Goal: Information Seeking & Learning: Learn about a topic

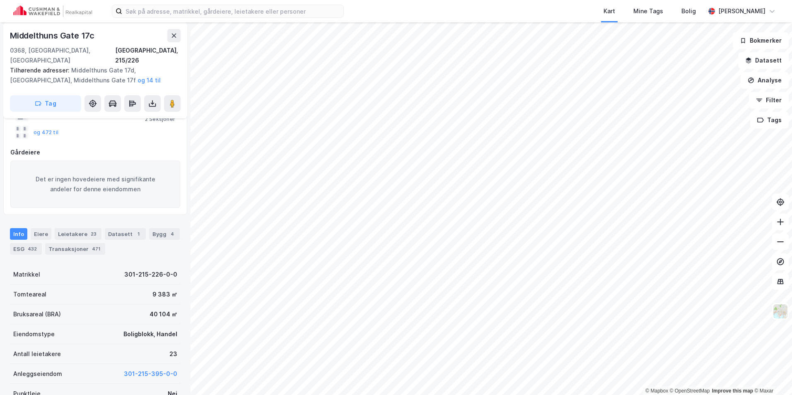
scroll to position [83, 0]
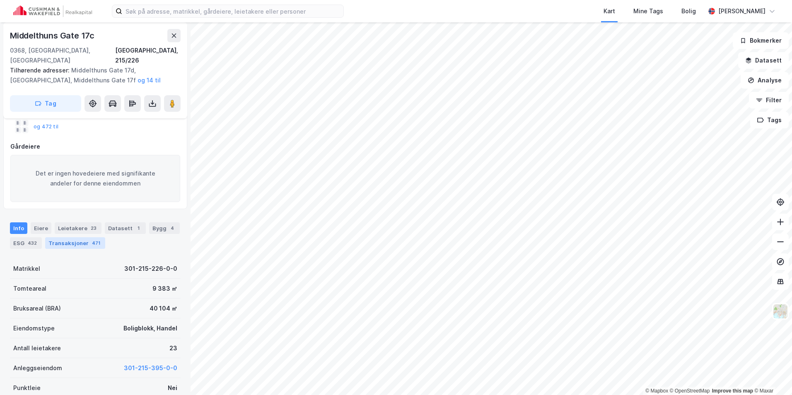
click at [77, 237] on div "Transaksjoner 471" at bounding box center [75, 243] width 60 height 12
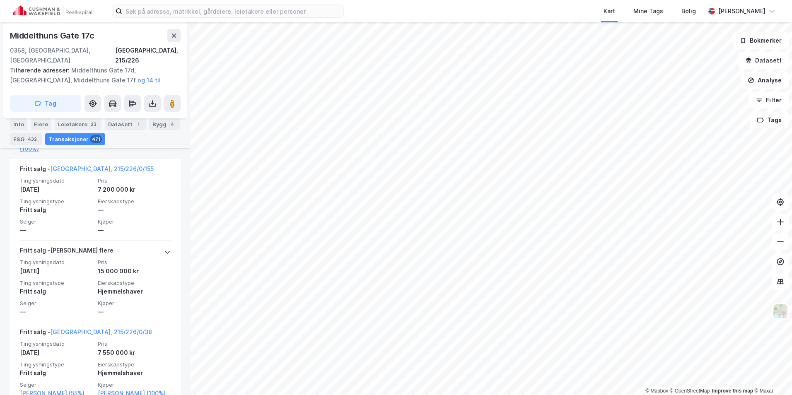
scroll to position [755, 0]
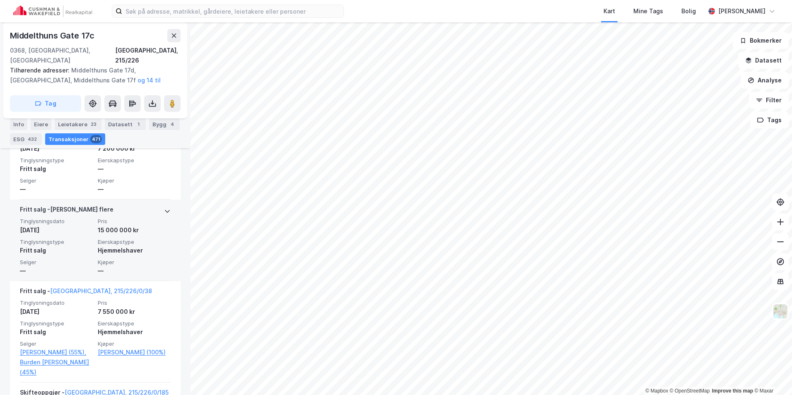
click at [103, 247] on div "Tinglysningsdato [DATE] Pris 15 000 000 kr Tinglysningstype Fritt salg Eierskap…" at bounding box center [95, 247] width 151 height 58
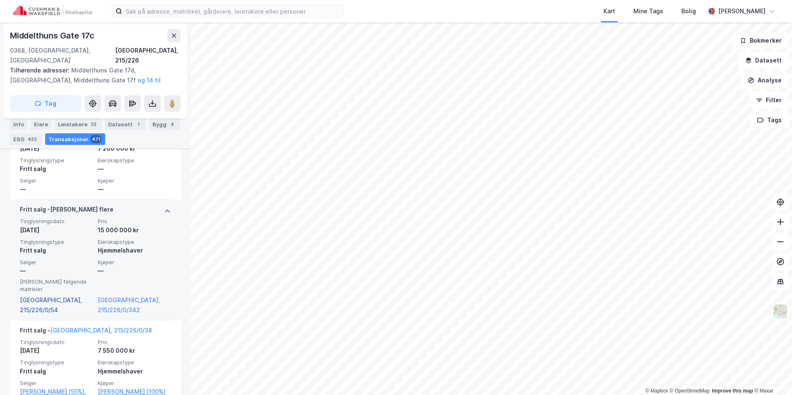
click at [71, 295] on link "[GEOGRAPHIC_DATA], 215/226/0/54" at bounding box center [56, 305] width 73 height 20
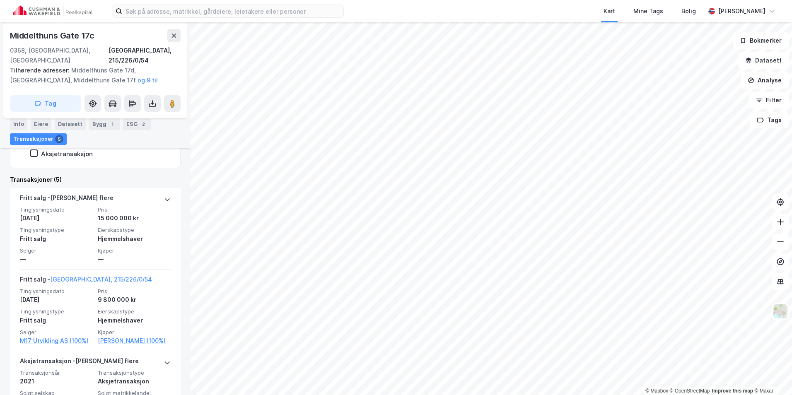
scroll to position [298, 0]
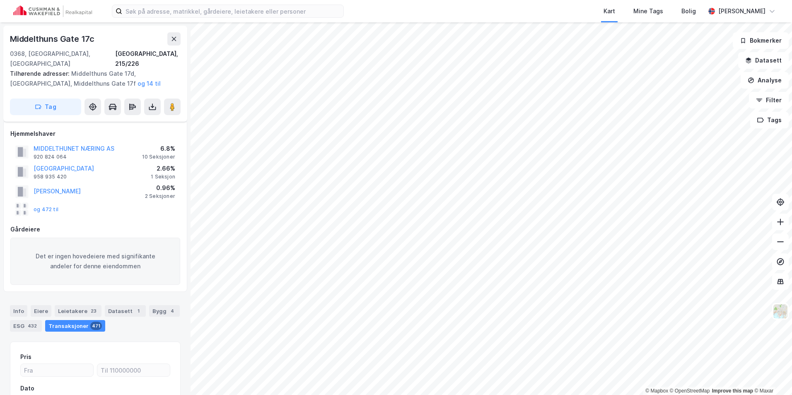
scroll to position [92, 0]
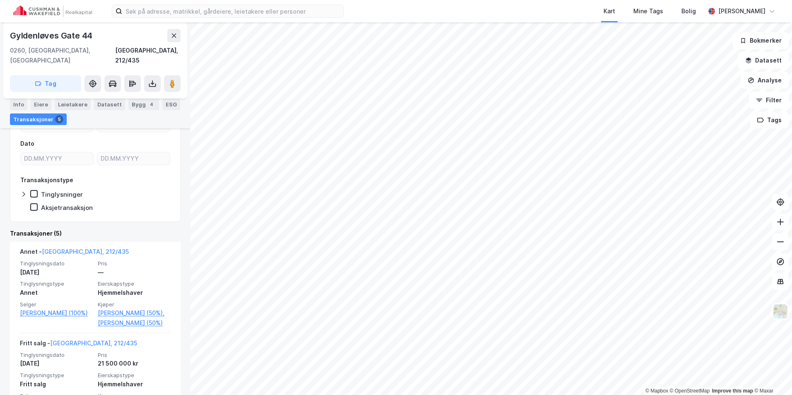
scroll to position [124, 0]
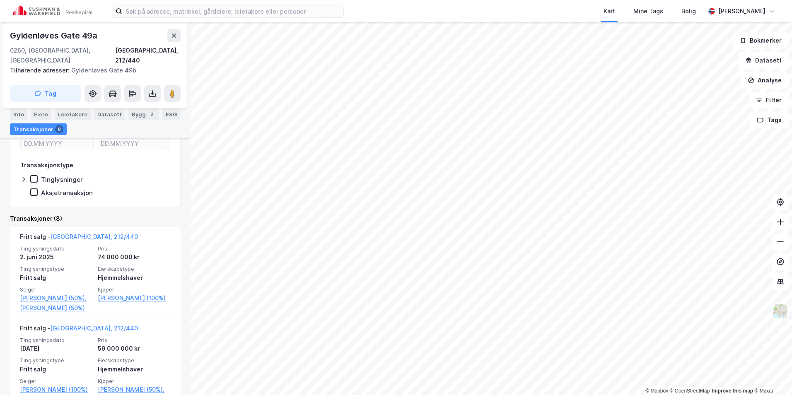
scroll to position [124, 0]
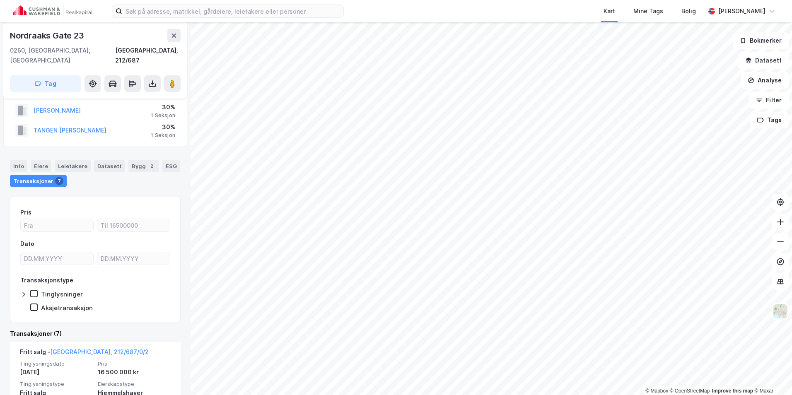
scroll to position [83, 0]
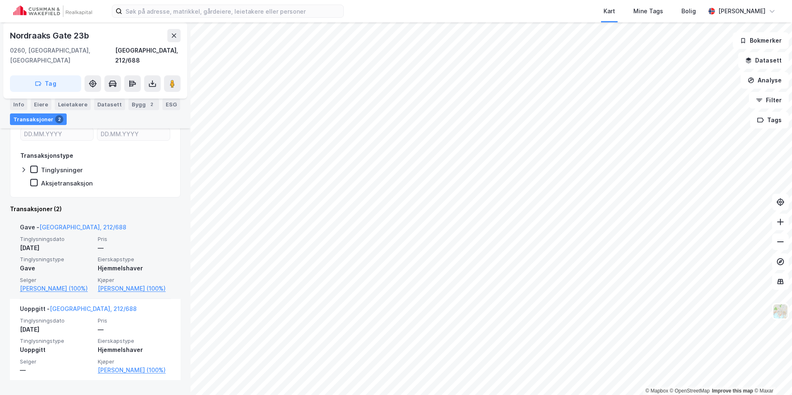
scroll to position [124, 0]
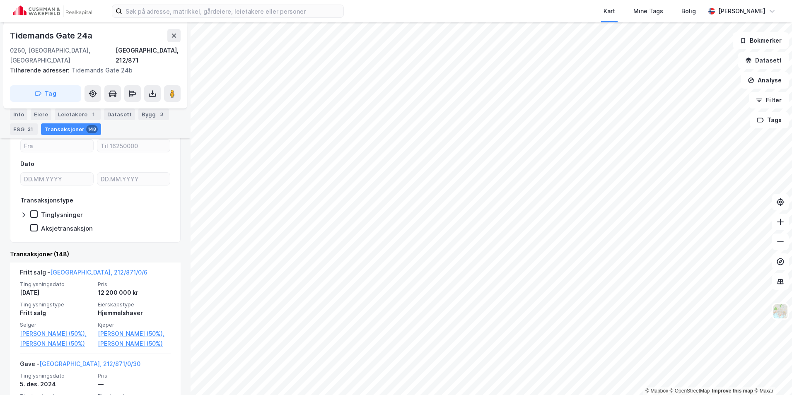
scroll to position [222, 0]
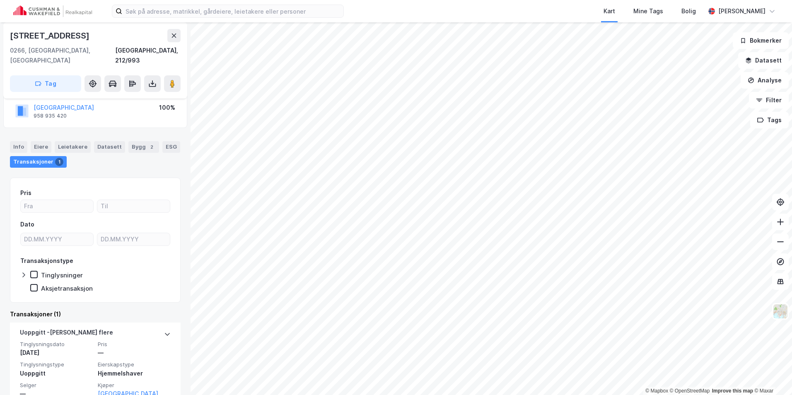
scroll to position [70, 0]
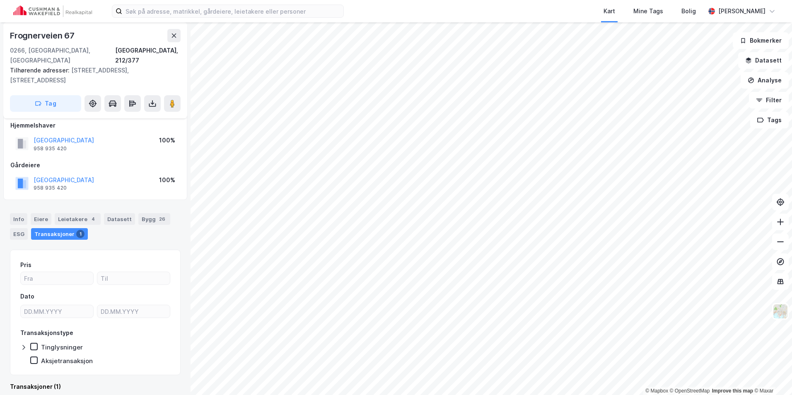
scroll to position [89, 0]
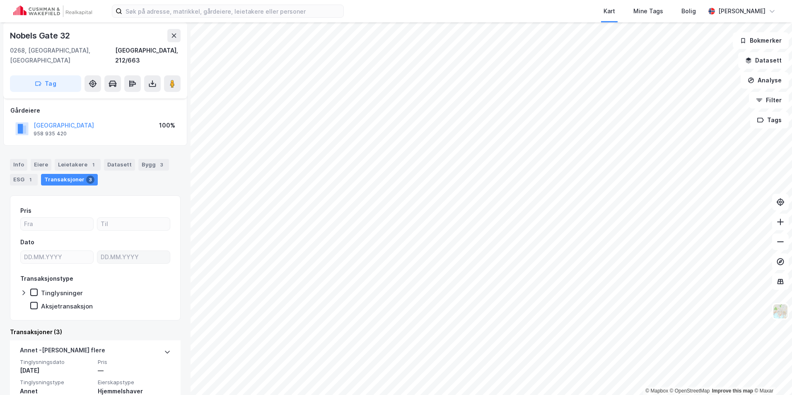
scroll to position [83, 0]
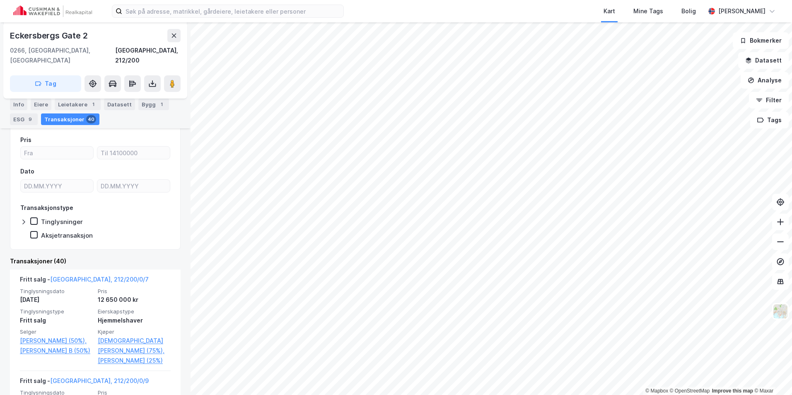
scroll to position [171, 0]
